Goal: Task Accomplishment & Management: Use online tool/utility

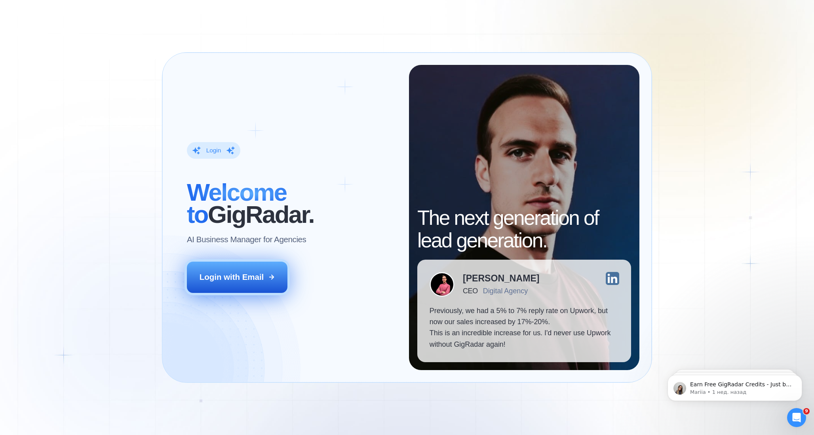
click at [234, 276] on div "Login with Email" at bounding box center [232, 277] width 65 height 11
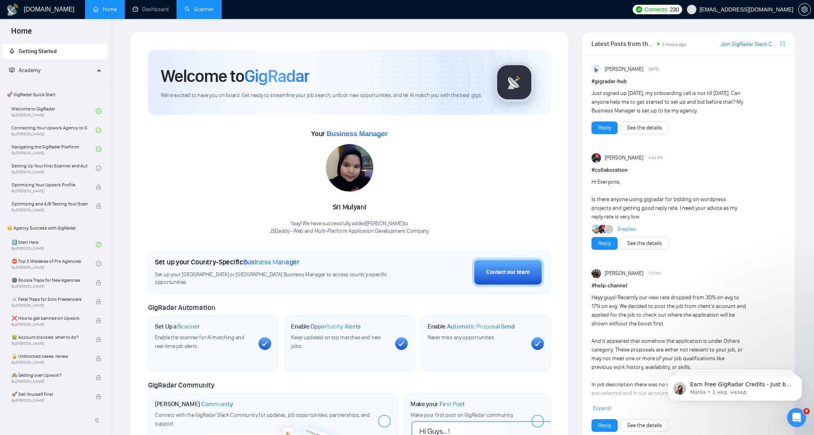
click at [195, 11] on link "Scanner" at bounding box center [199, 9] width 29 height 7
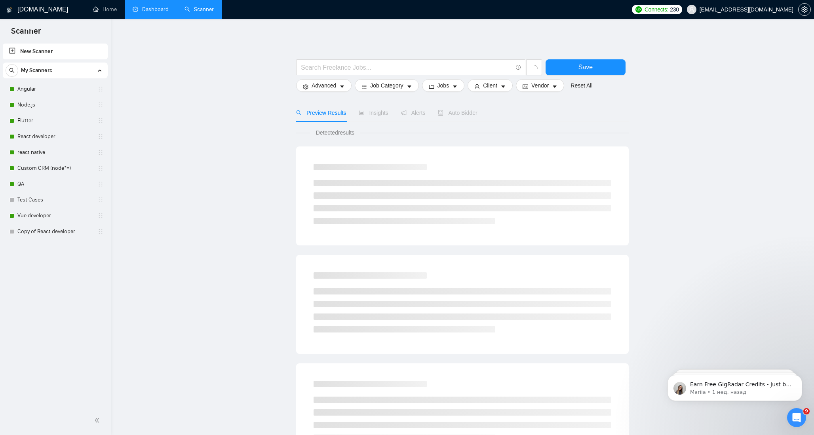
click at [151, 13] on link "Dashboard" at bounding box center [151, 9] width 36 height 7
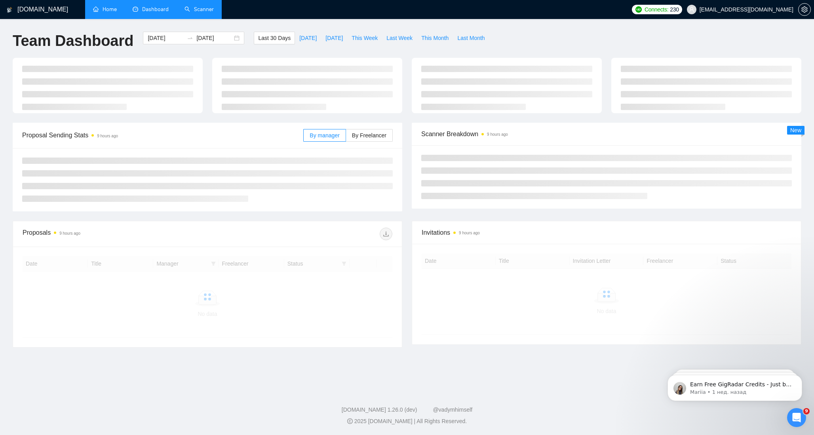
click at [105, 8] on link "Home" at bounding box center [105, 9] width 24 height 7
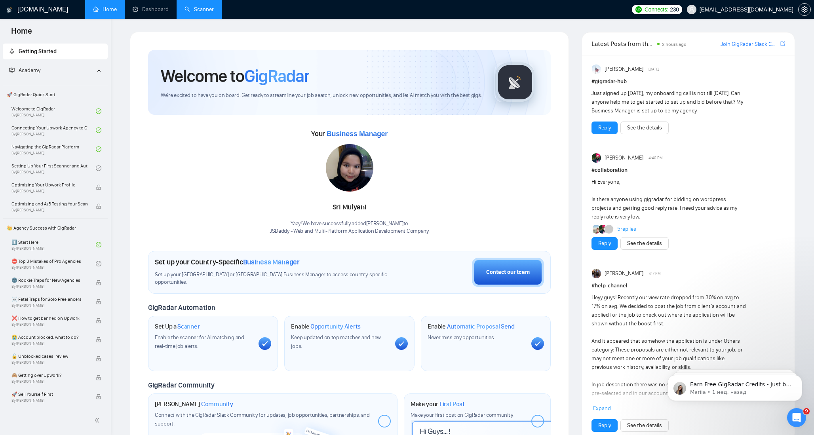
click at [208, 13] on link "Scanner" at bounding box center [199, 9] width 29 height 7
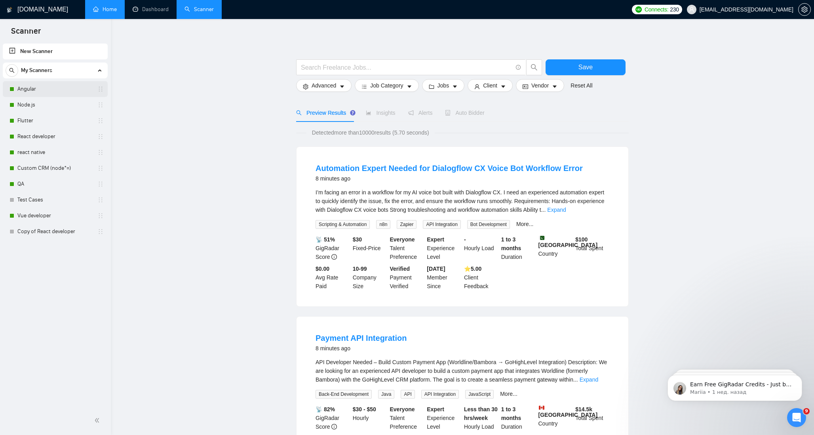
click at [36, 92] on link "Angular" at bounding box center [54, 89] width 75 height 16
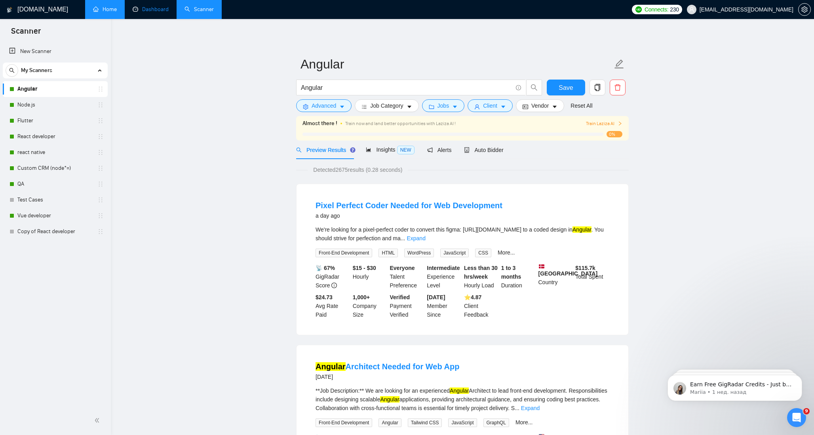
click at [150, 9] on link "Dashboard" at bounding box center [151, 9] width 36 height 7
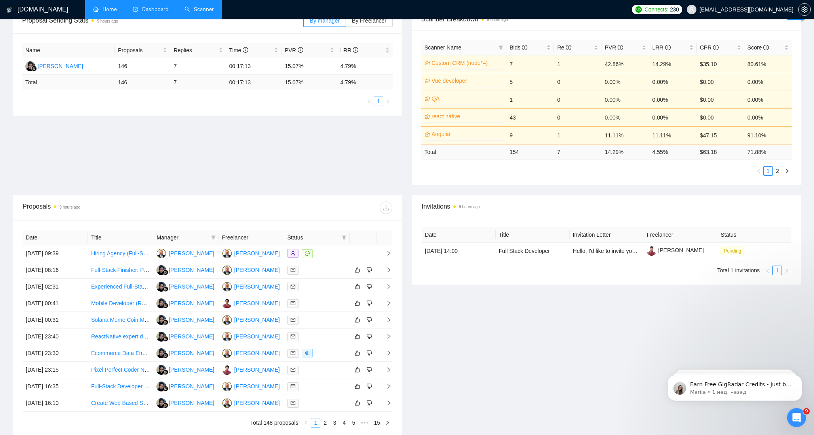
scroll to position [154, 0]
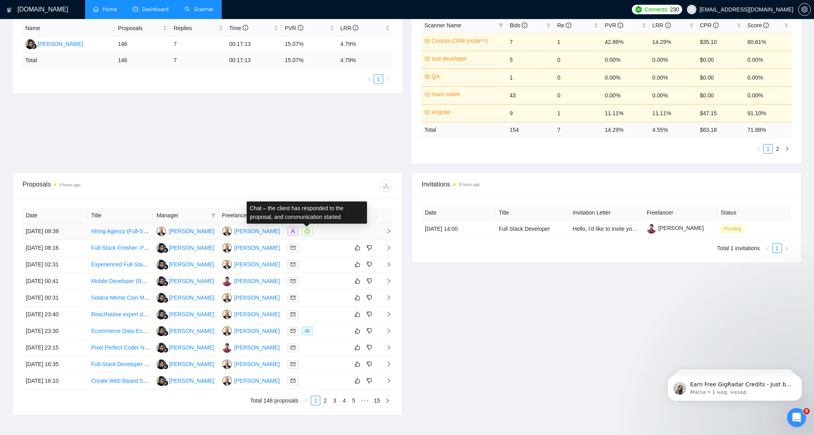
click at [307, 232] on icon "message" at bounding box center [307, 231] width 5 height 5
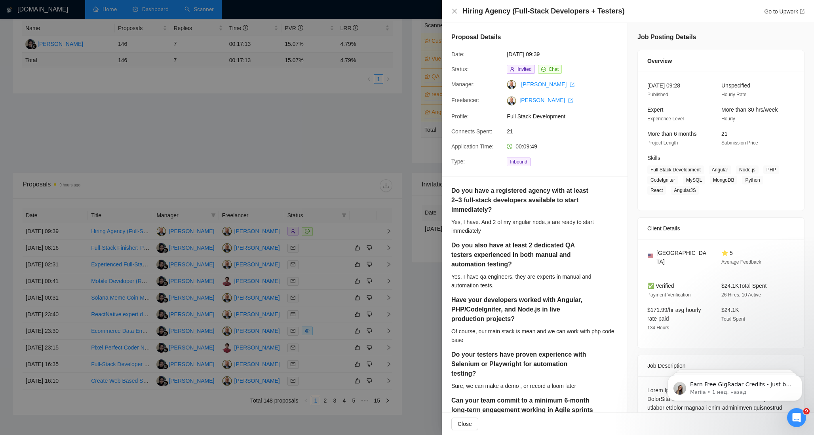
click at [297, 139] on div at bounding box center [407, 217] width 814 height 435
